Goal: Transaction & Acquisition: Obtain resource

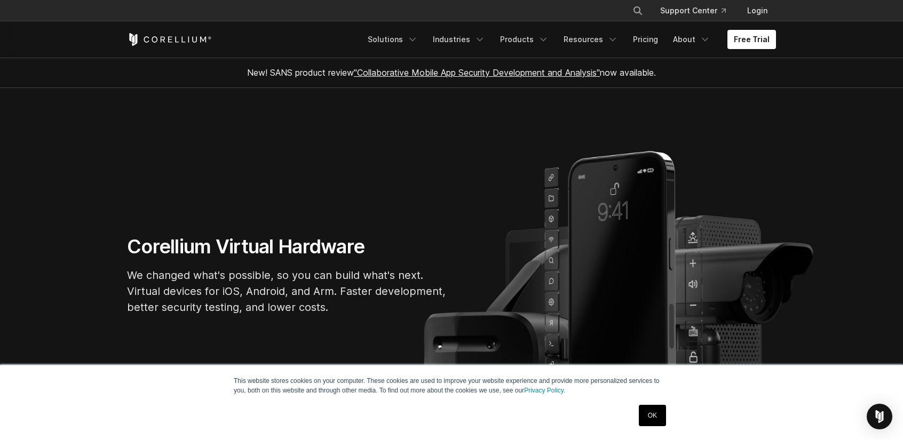
click at [657, 418] on link "OK" at bounding box center [652, 415] width 27 height 21
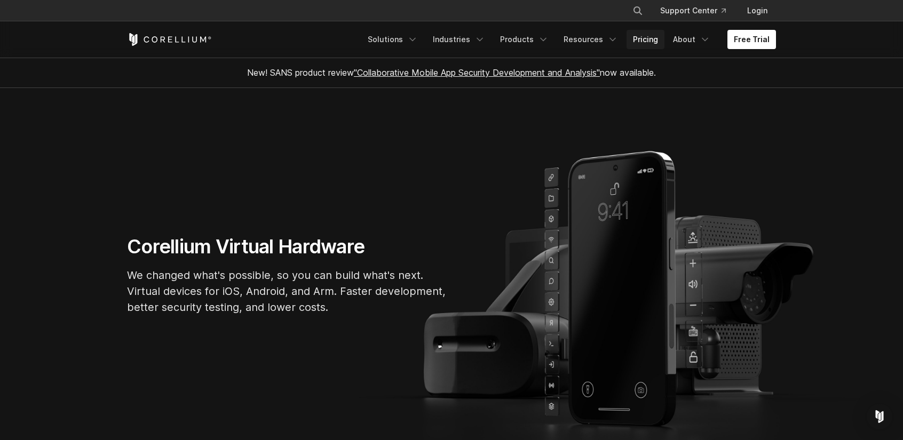
click at [651, 38] on link "Pricing" at bounding box center [646, 39] width 38 height 19
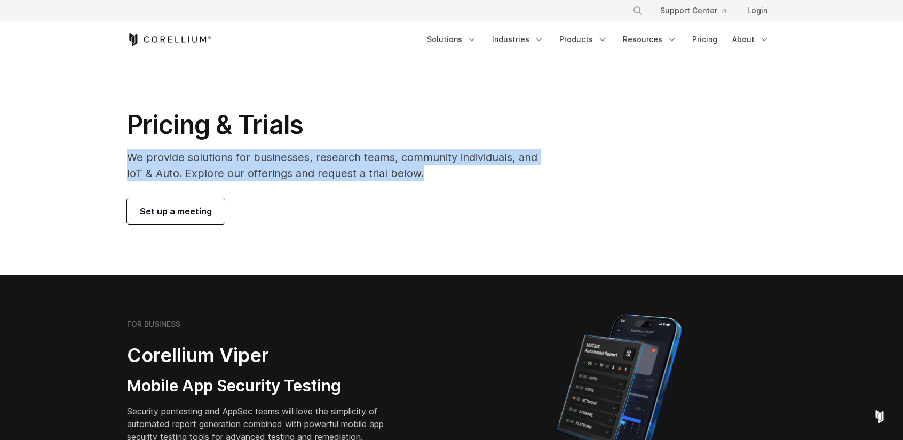
drag, startPoint x: 127, startPoint y: 153, endPoint x: 432, endPoint y: 176, distance: 306.1
click at [432, 176] on p "We provide solutions for businesses, research teams, community individuals, and…" at bounding box center [339, 165] width 425 height 32
click at [385, 175] on p "We provide solutions for businesses, research teams, community individuals, and…" at bounding box center [339, 165] width 425 height 32
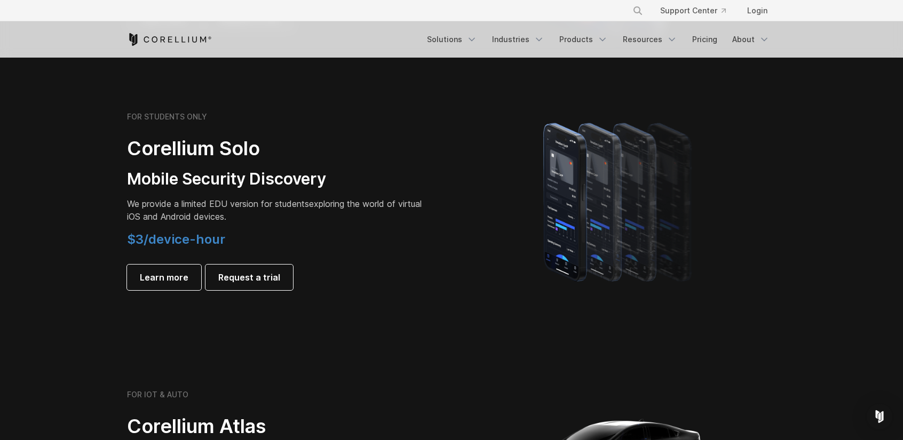
scroll to position [178, 0]
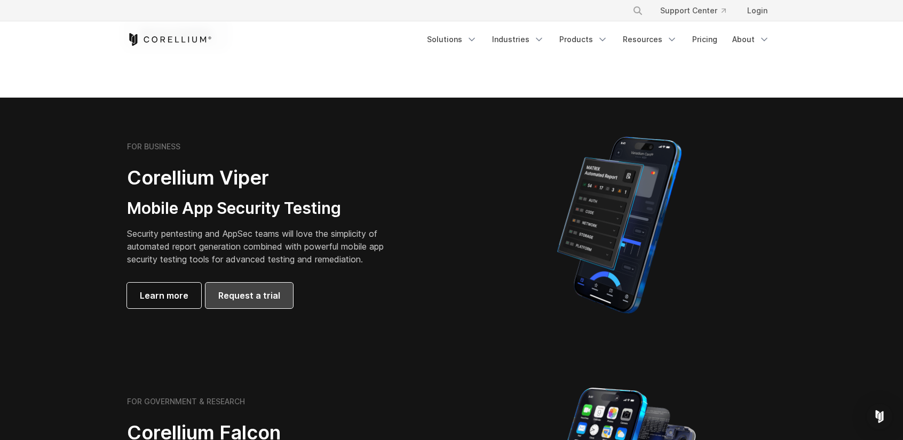
click at [253, 303] on link "Request a trial" at bounding box center [249, 296] width 88 height 26
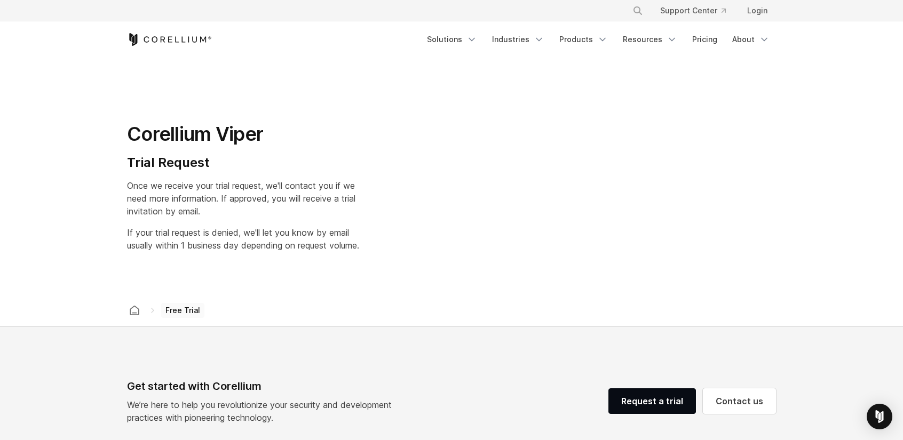
select select "**"
